Goal: Navigation & Orientation: Find specific page/section

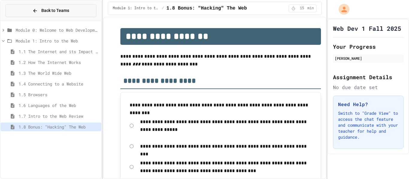
click at [20, 11] on button "Back to Teams" at bounding box center [50, 10] width 91 height 13
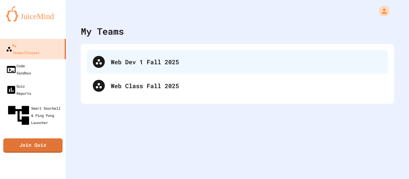
click at [112, 54] on div "Web Dev 1 Fall 2025" at bounding box center [237, 62] width 301 height 24
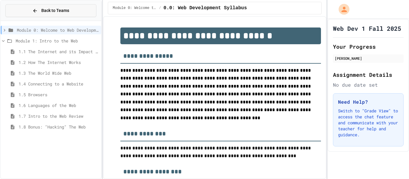
click at [78, 5] on button "Back to Teams" at bounding box center [50, 10] width 91 height 13
